Goal: Task Accomplishment & Management: Use online tool/utility

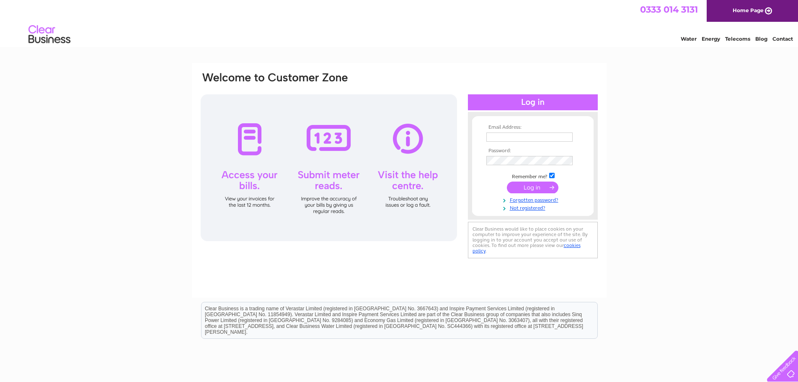
click at [498, 137] on input "text" at bounding box center [529, 136] width 86 height 9
type input "sheila.donald@btinternet.com"
click at [507, 182] on input "submit" at bounding box center [533, 188] width 52 height 12
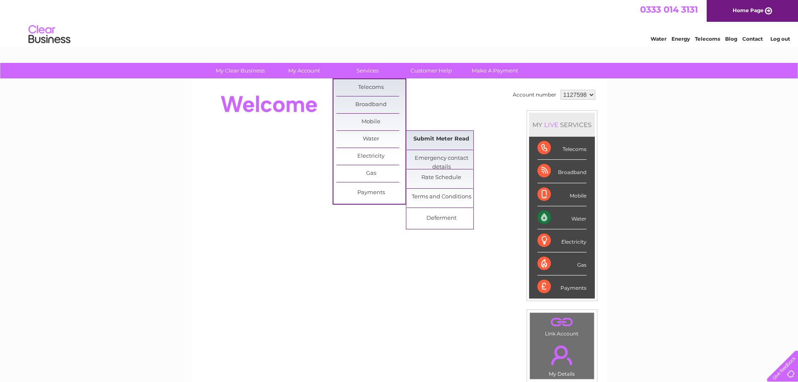
click at [451, 139] on link "Submit Meter Read" at bounding box center [441, 139] width 69 height 17
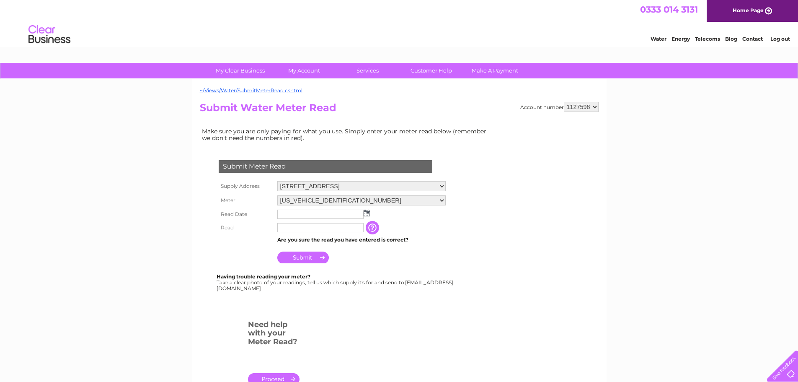
click at [440, 187] on select "[STREET_ADDRESS] [STREET_ADDRESS]" at bounding box center [361, 186] width 168 height 10
click at [447, 252] on td "Submit" at bounding box center [361, 255] width 173 height 20
